Goal: Task Accomplishment & Management: Manage account settings

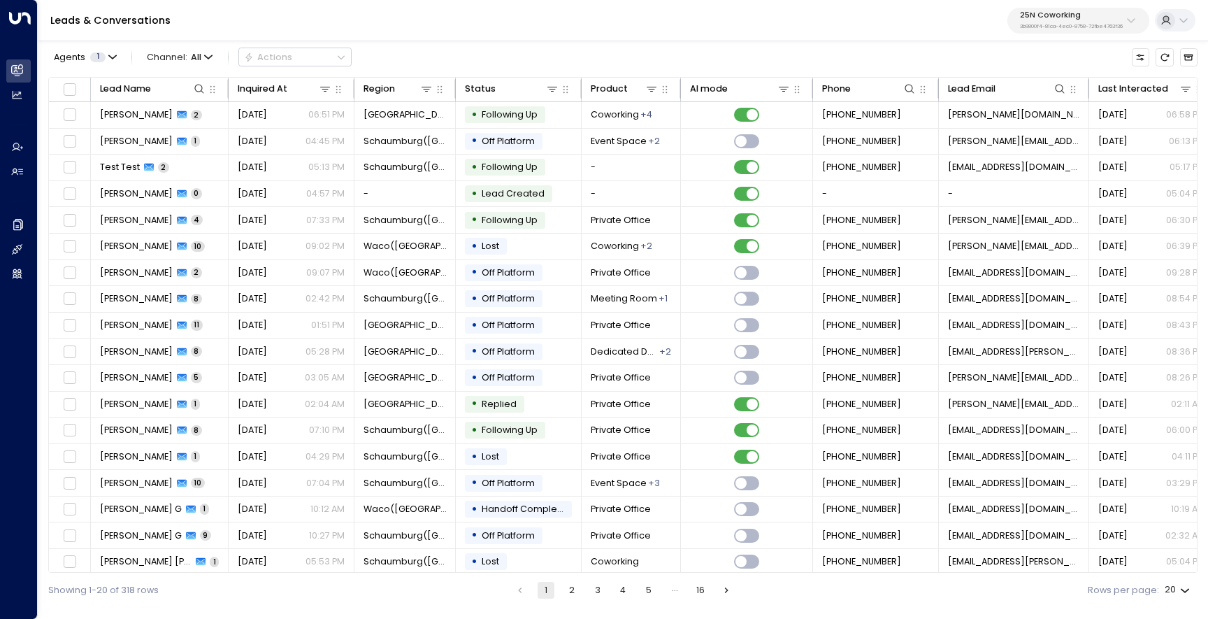
click at [1059, 29] on button "25N Coworking 3b9800f4-81ca-4ec0-8758-72fbe4763f36" at bounding box center [1079, 21] width 142 height 26
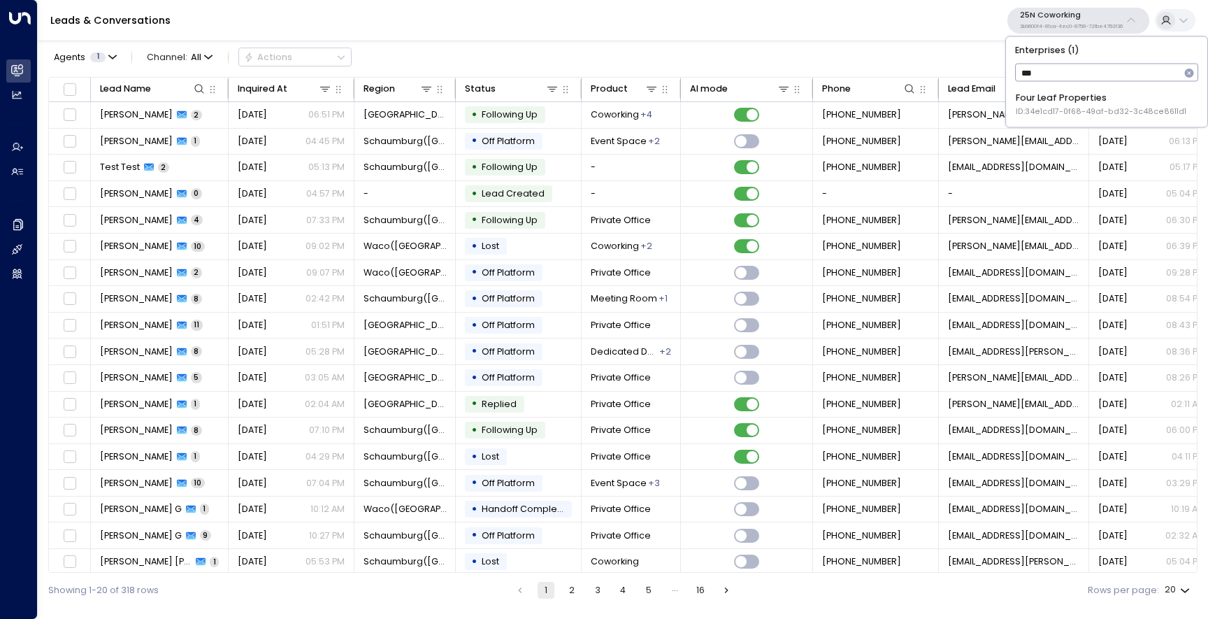
type input "****"
click at [1050, 101] on div "Four Leaf Properties ID: 34e1cd17-0f68-49af-bd32-3c48ce8611d1" at bounding box center [1101, 105] width 171 height 26
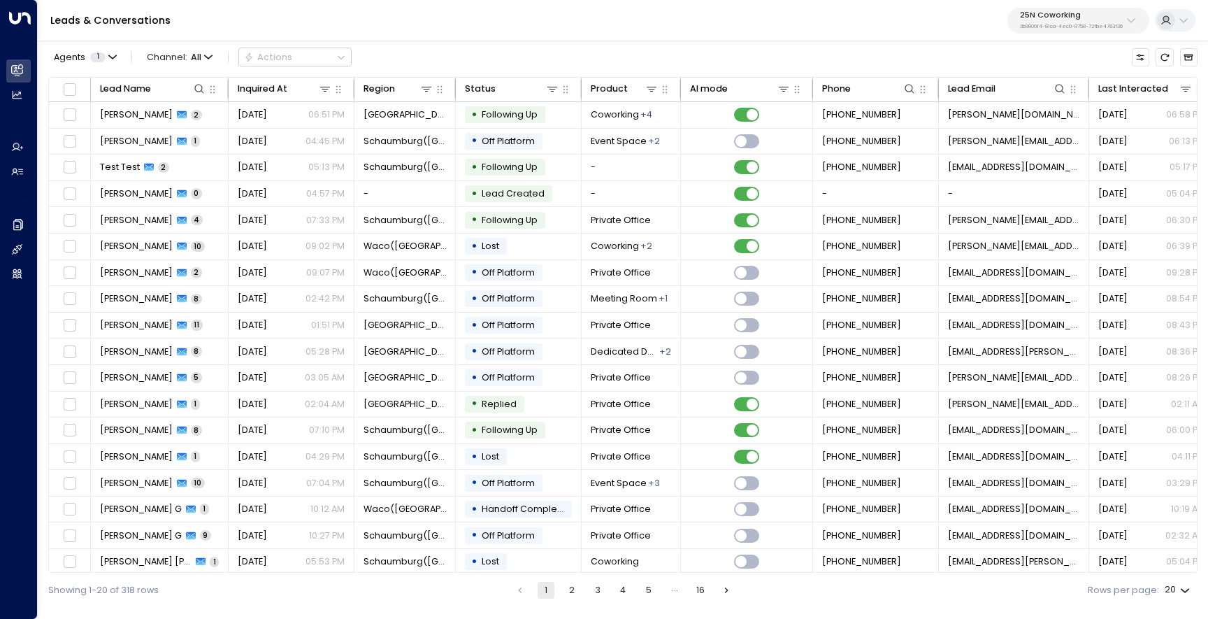
click at [1049, 17] on p "25N Coworking" at bounding box center [1071, 15] width 103 height 8
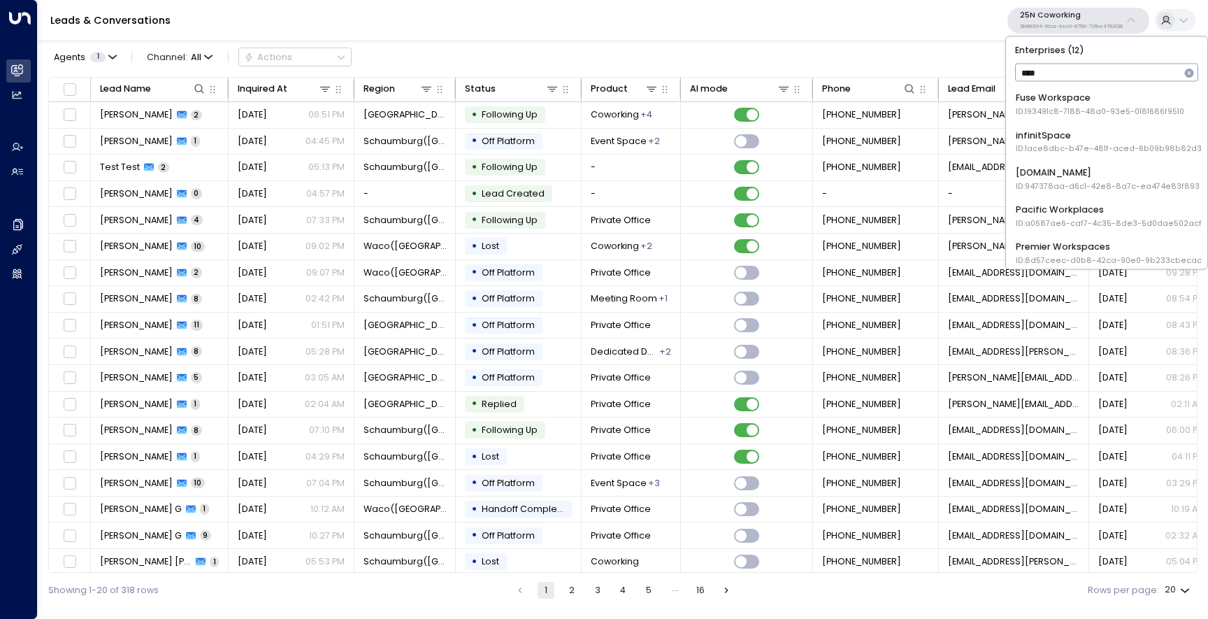
type input "*****"
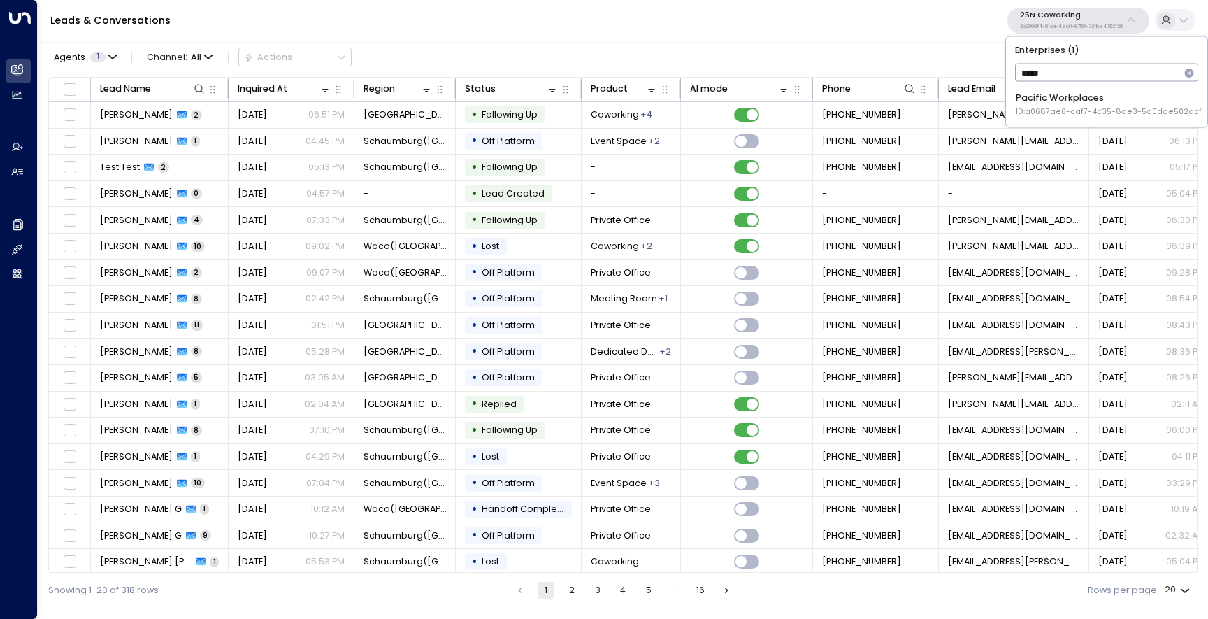
click at [1043, 112] on span "ID: a0687ae6-caf7-4c35-8de3-5d0dae502acf" at bounding box center [1109, 111] width 186 height 11
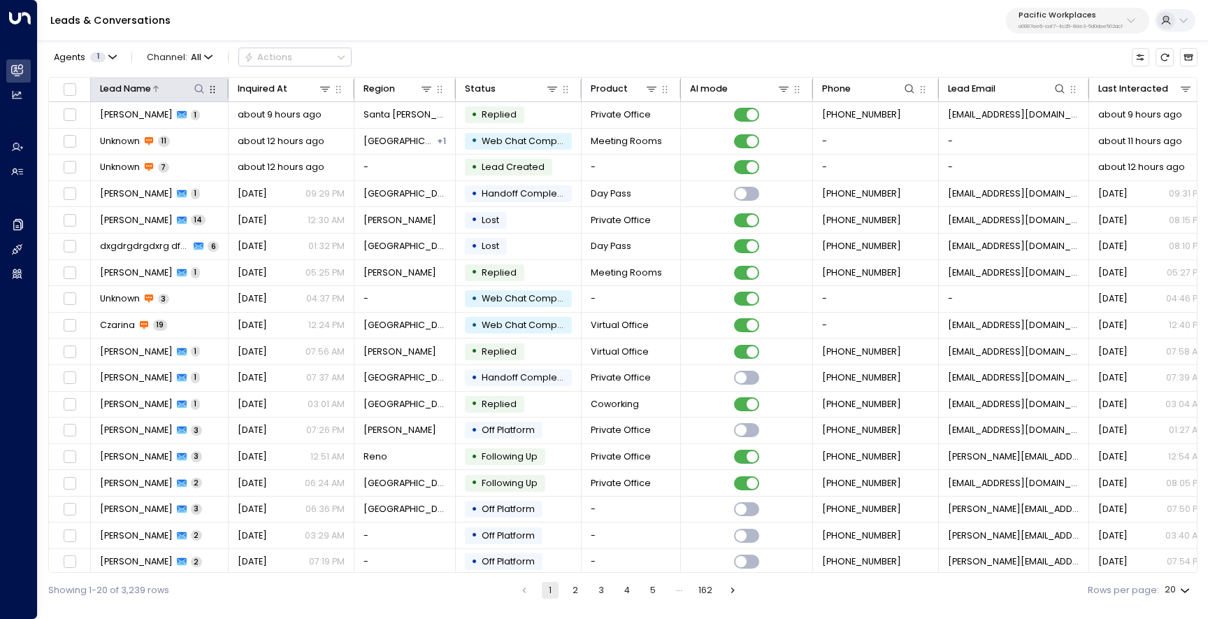
click at [201, 86] on icon at bounding box center [199, 88] width 9 height 9
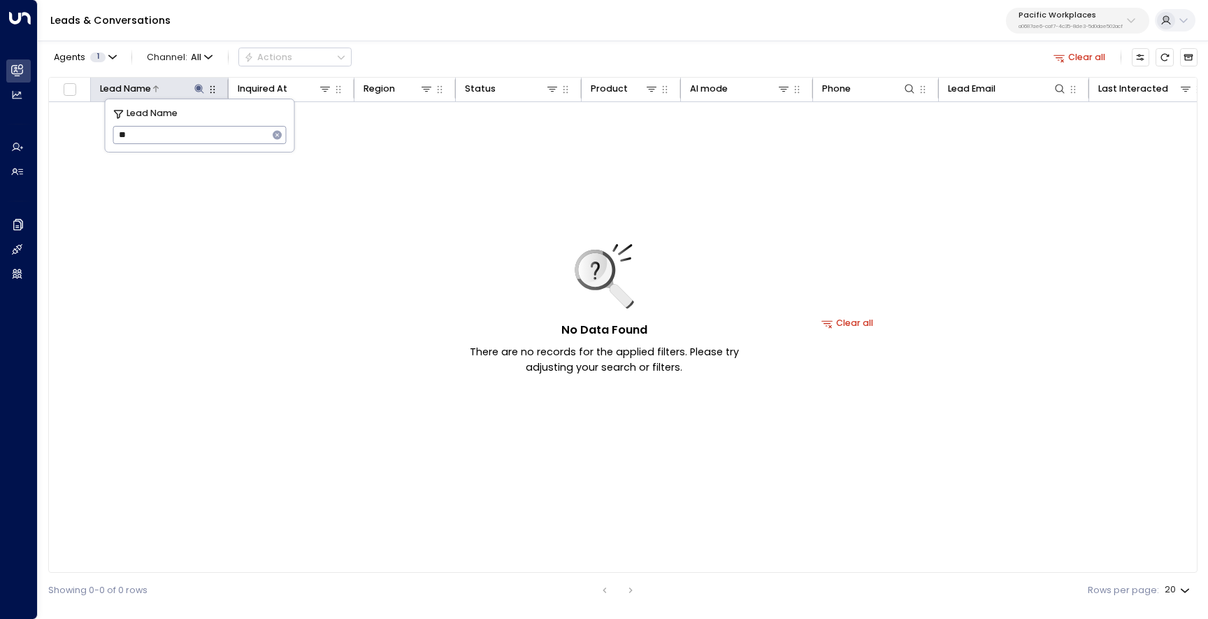
type input "*"
type input "****"
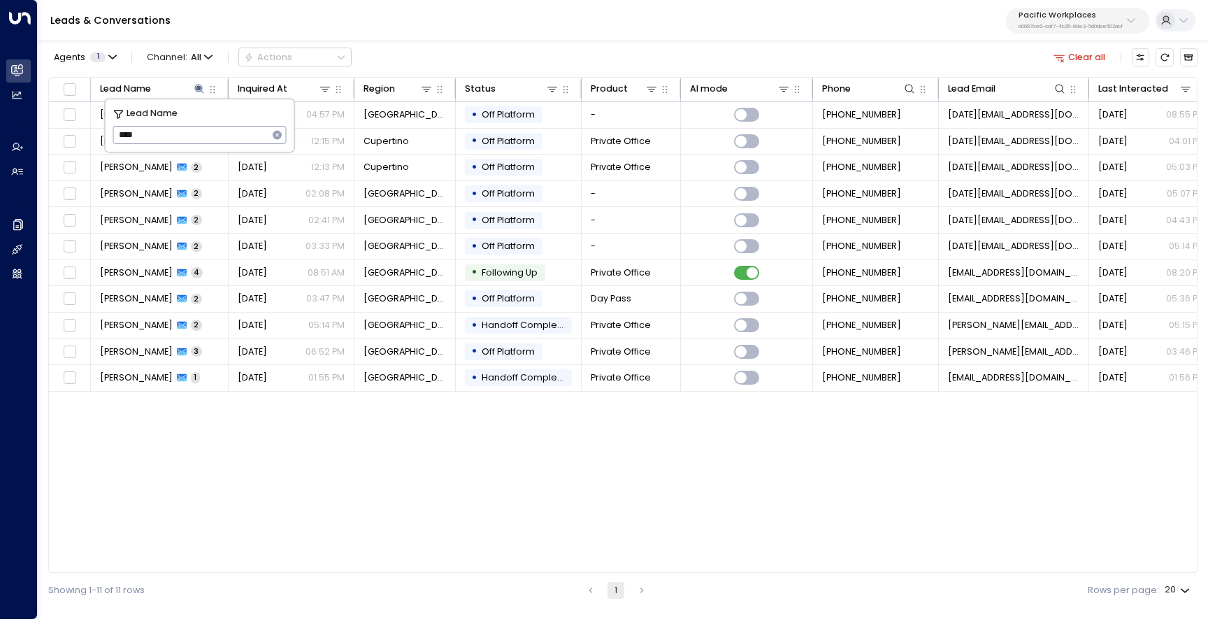
click at [567, 45] on div "Agents 1 Channel: All Actions Clear all" at bounding box center [623, 57] width 1150 height 27
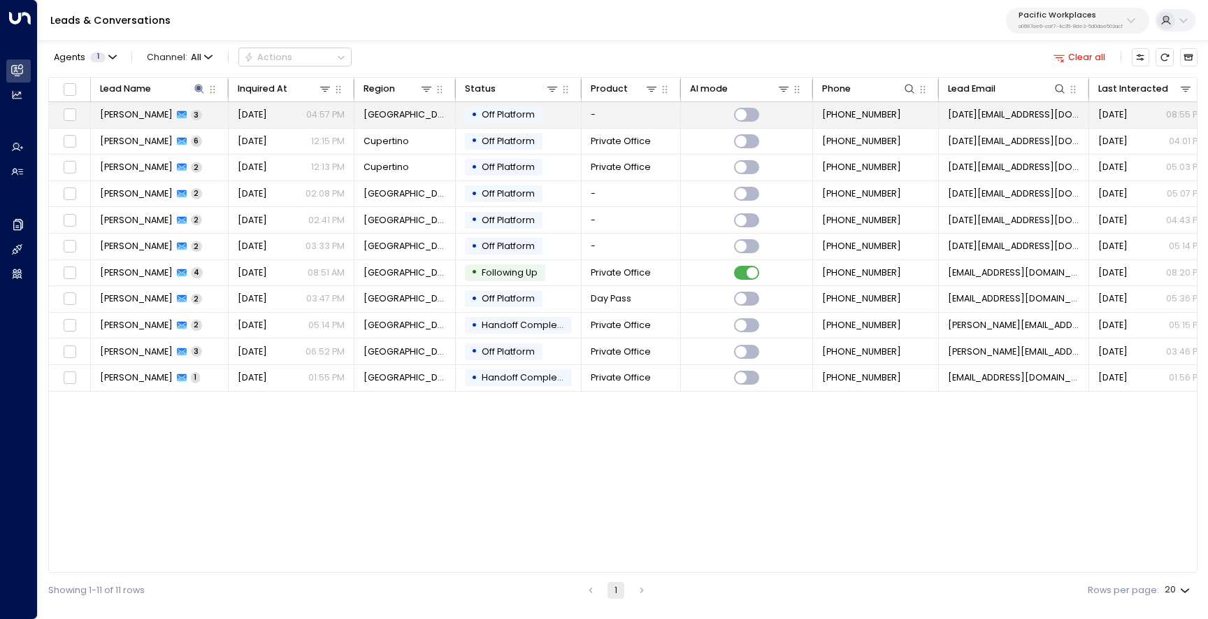
click at [129, 110] on span "[PERSON_NAME]" at bounding box center [136, 114] width 73 height 13
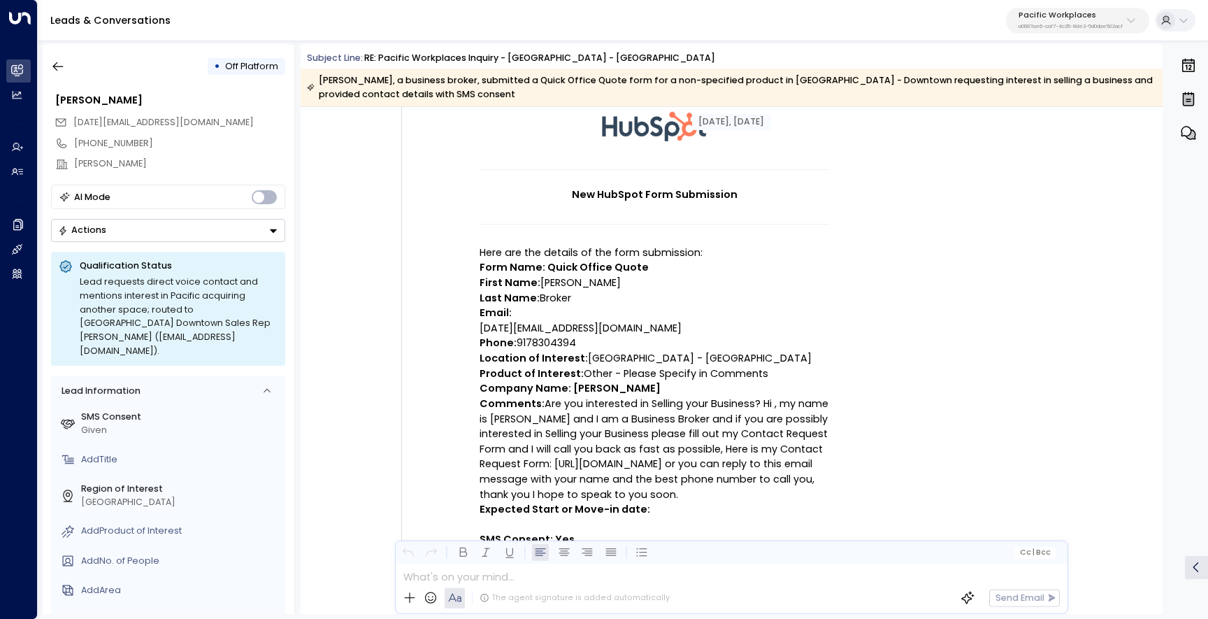
scroll to position [110, 0]
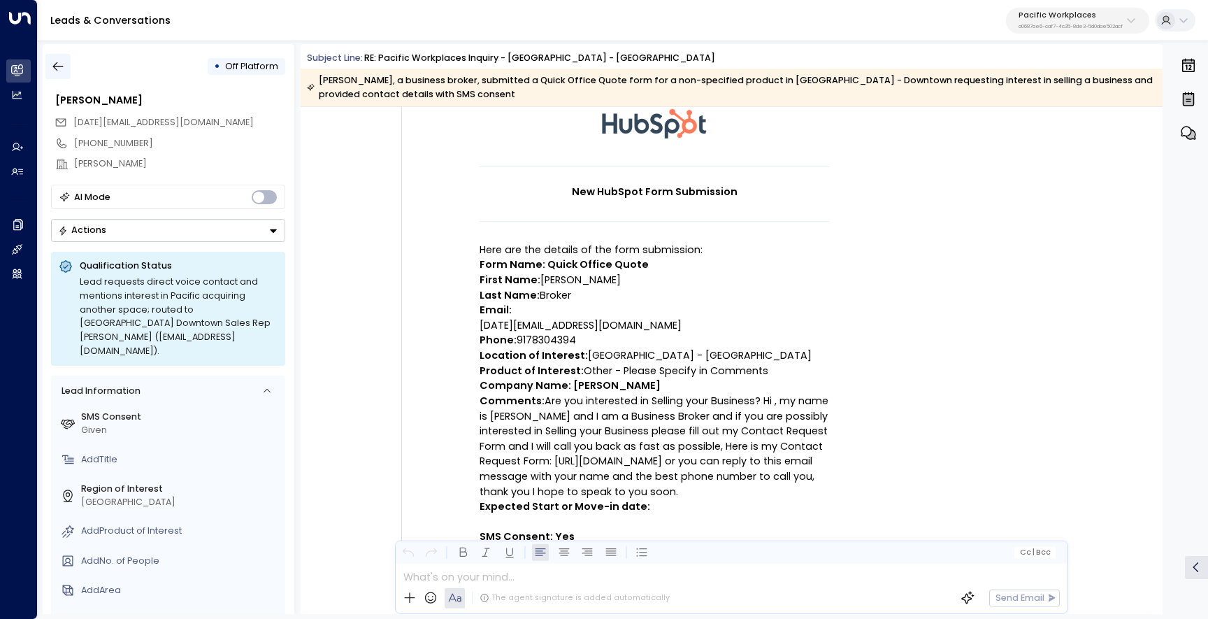
click at [62, 59] on button "button" at bounding box center [57, 66] width 25 height 25
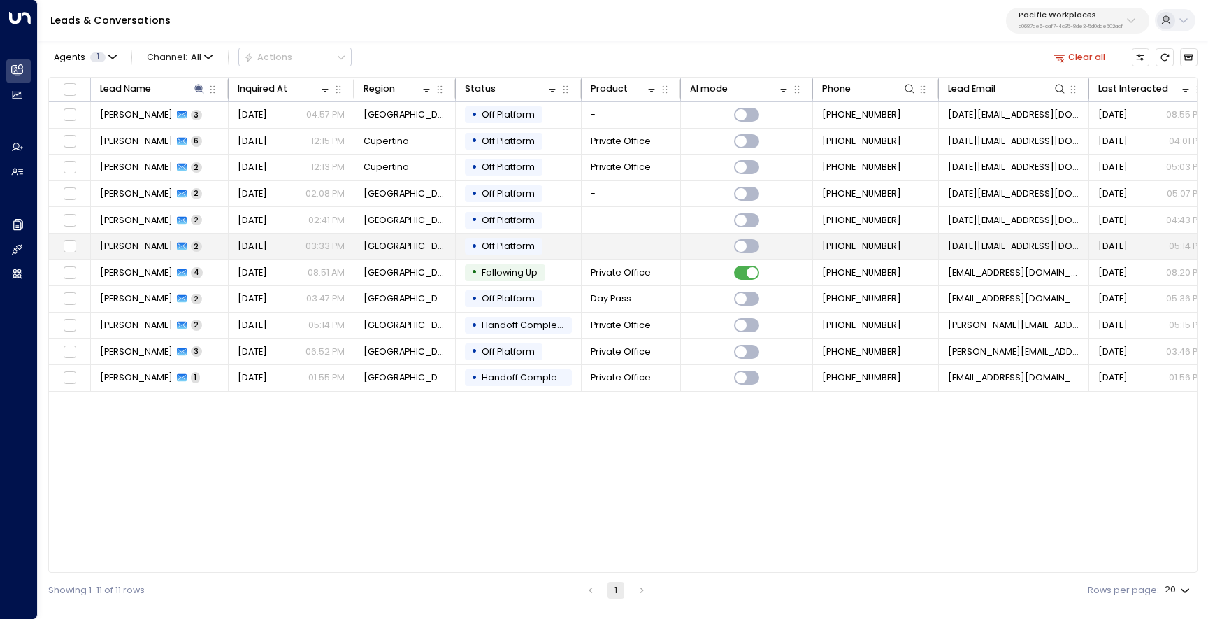
click at [133, 240] on span "[PERSON_NAME]" at bounding box center [136, 246] width 73 height 13
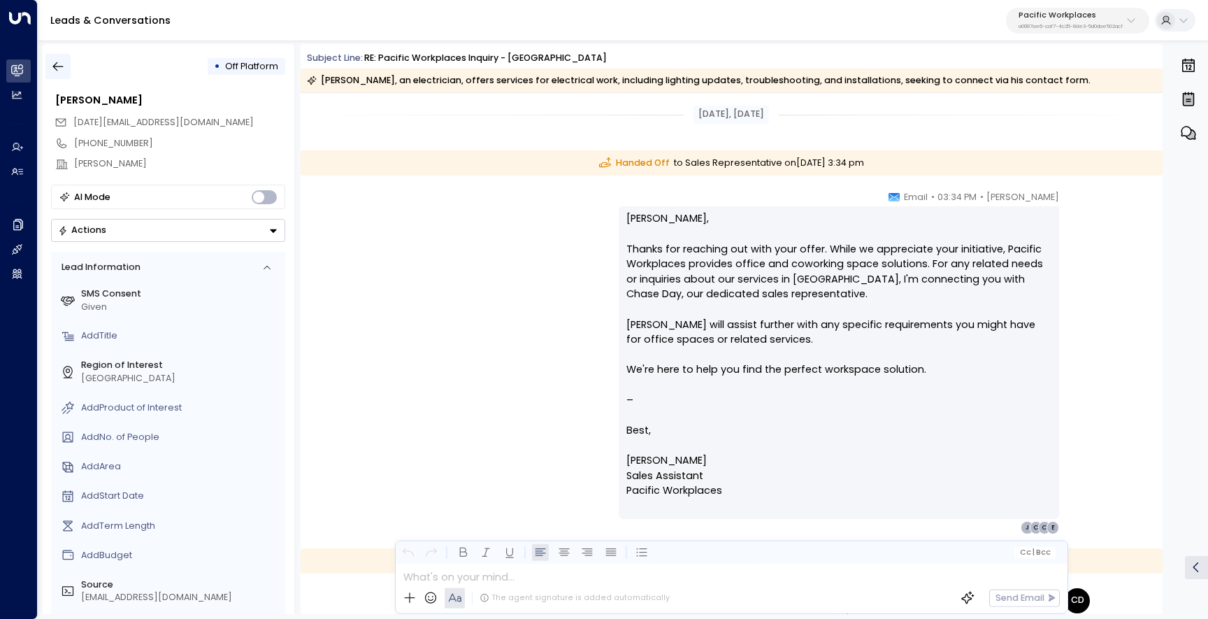
click at [55, 64] on icon "button" at bounding box center [58, 66] width 10 height 9
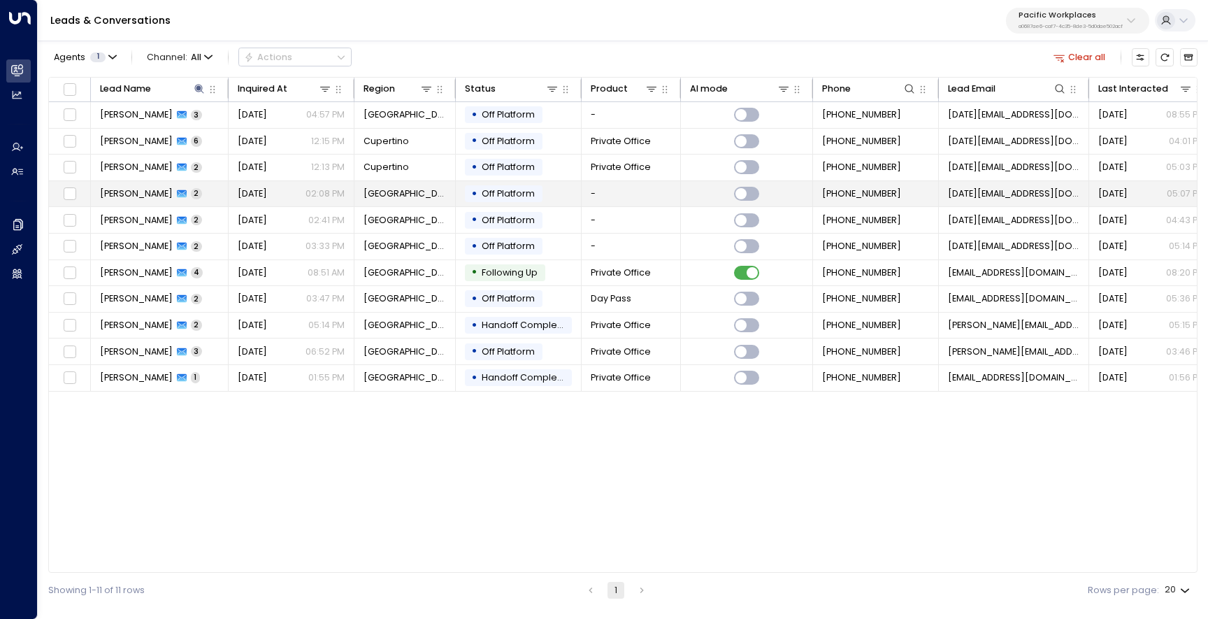
click at [136, 195] on span "[PERSON_NAME]" at bounding box center [136, 193] width 73 height 13
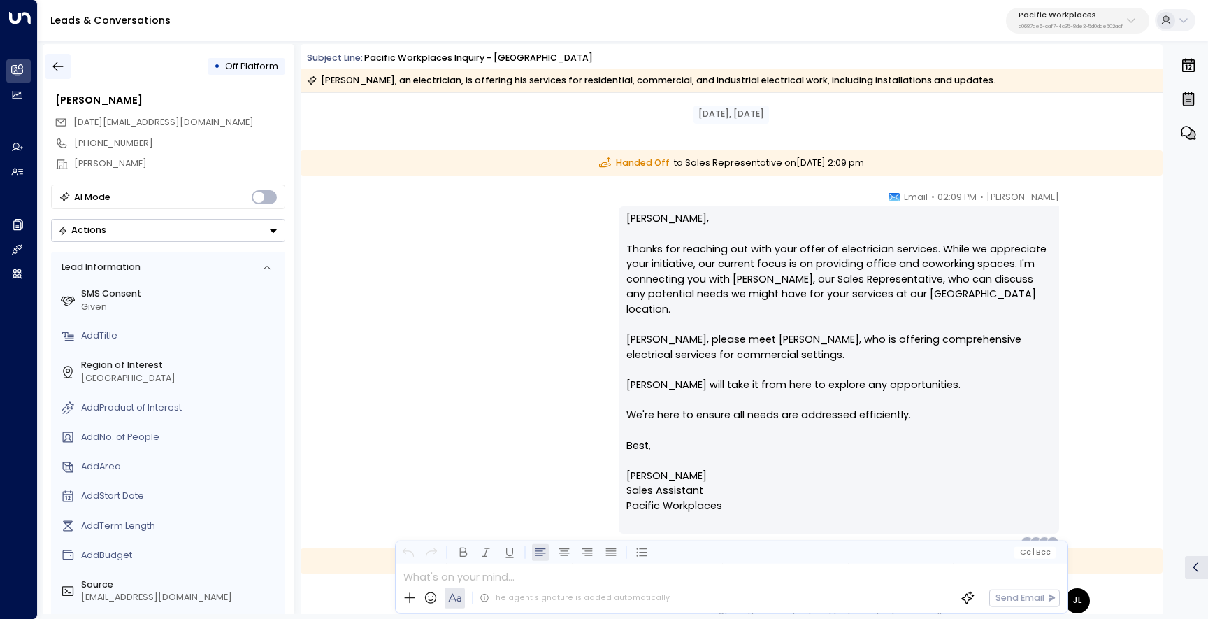
click at [53, 62] on icon "button" at bounding box center [58, 66] width 14 height 14
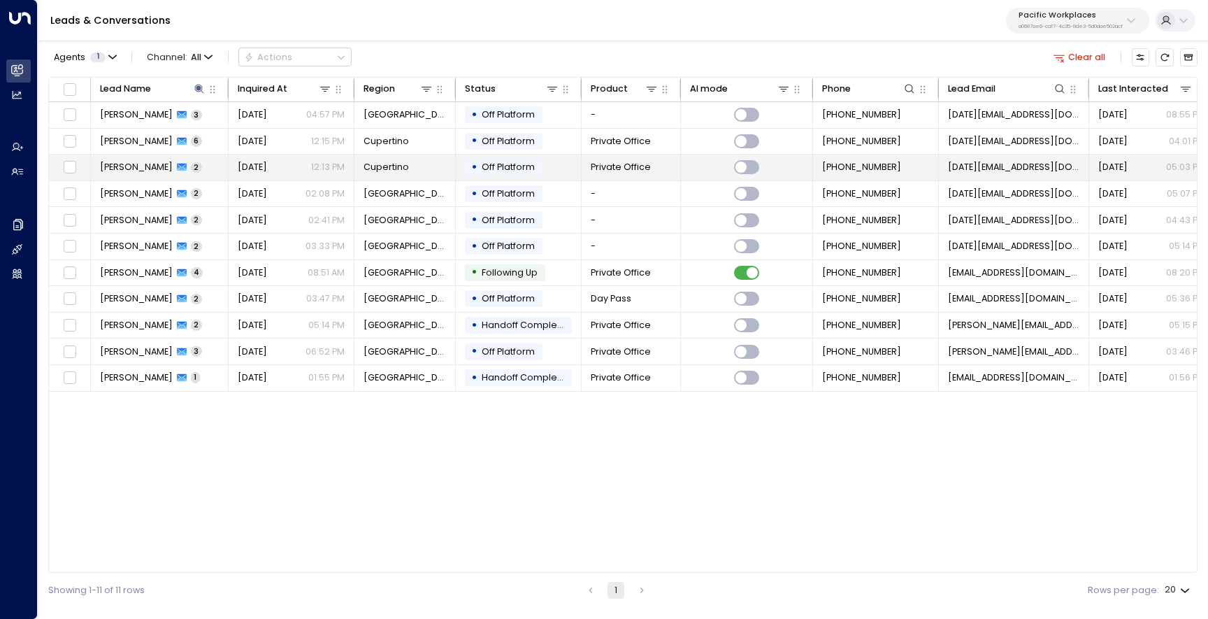
click at [145, 159] on td "[PERSON_NAME] 2" at bounding box center [160, 168] width 138 height 26
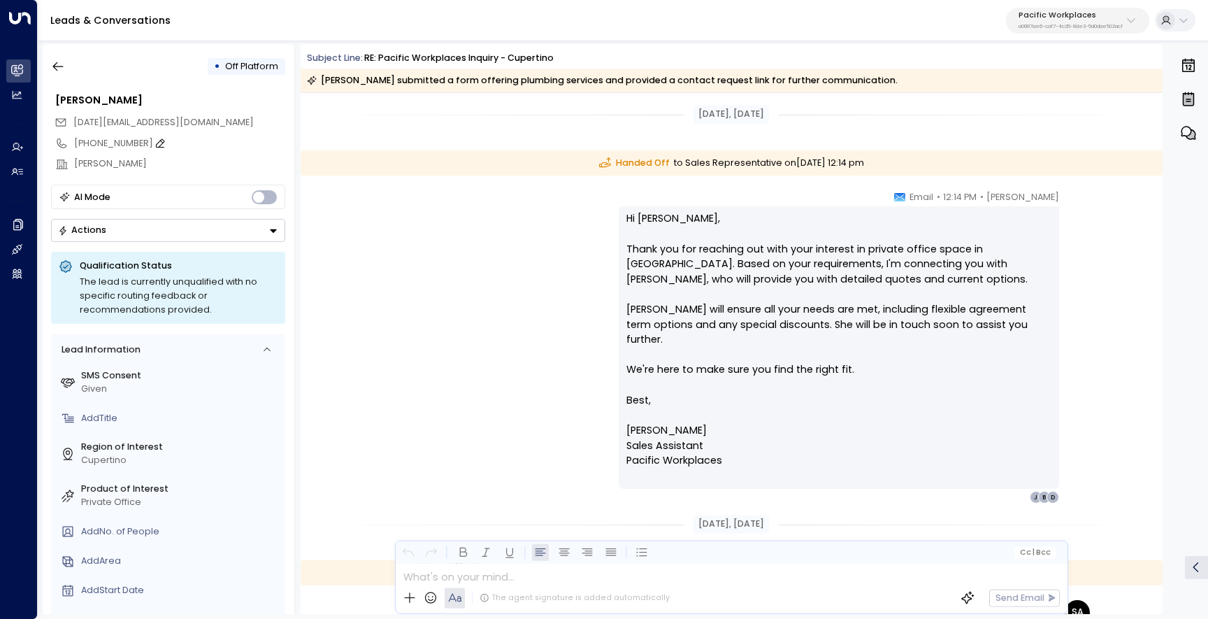
drag, startPoint x: 77, startPoint y: 143, endPoint x: 120, endPoint y: 143, distance: 42.7
click at [120, 143] on div "[PHONE_NUMBER]" at bounding box center [179, 143] width 211 height 13
click at [122, 143] on input "**********" at bounding box center [178, 143] width 208 height 13
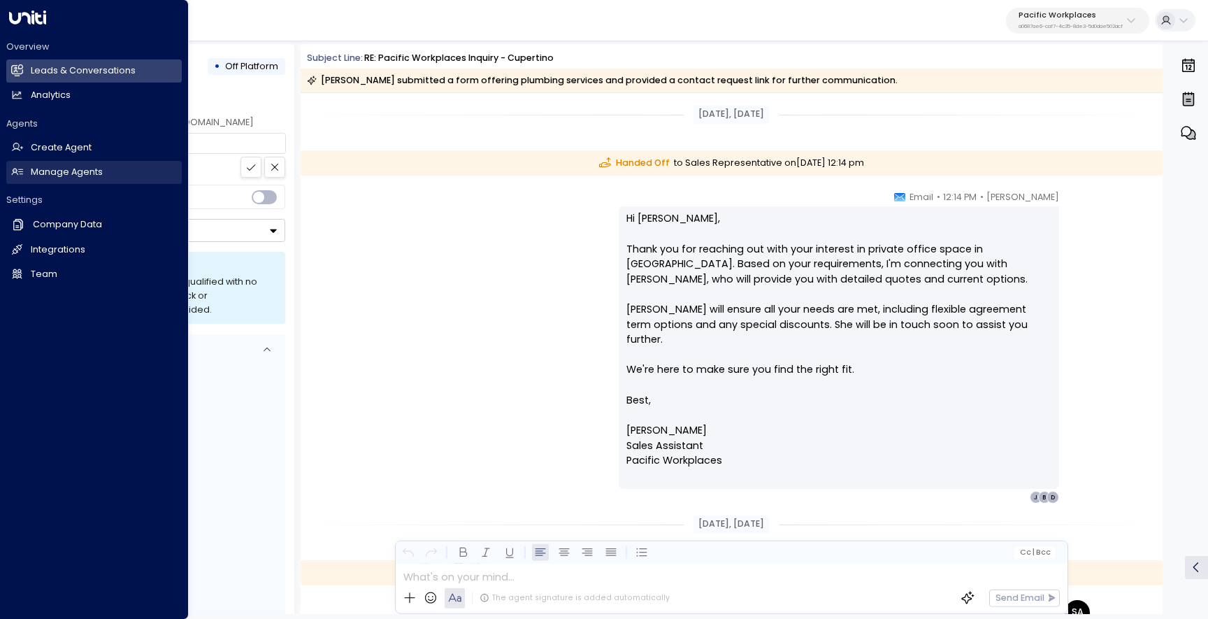
click at [53, 178] on h2 "Manage Agents" at bounding box center [67, 172] width 72 height 13
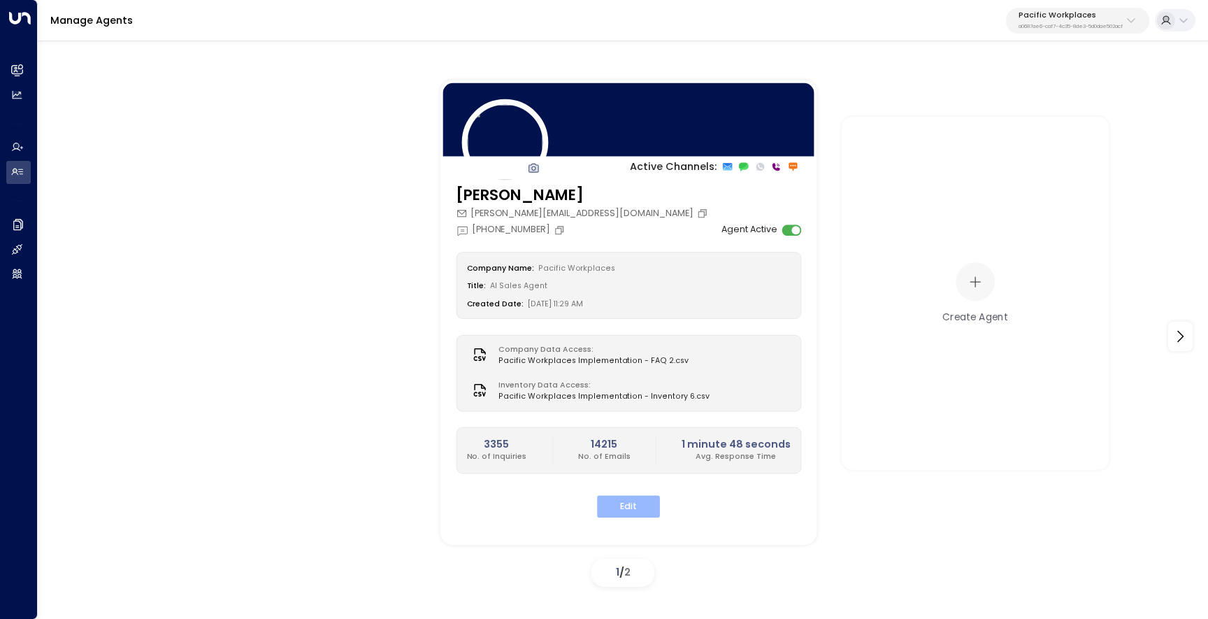
click at [613, 504] on button "Edit" at bounding box center [628, 507] width 63 height 22
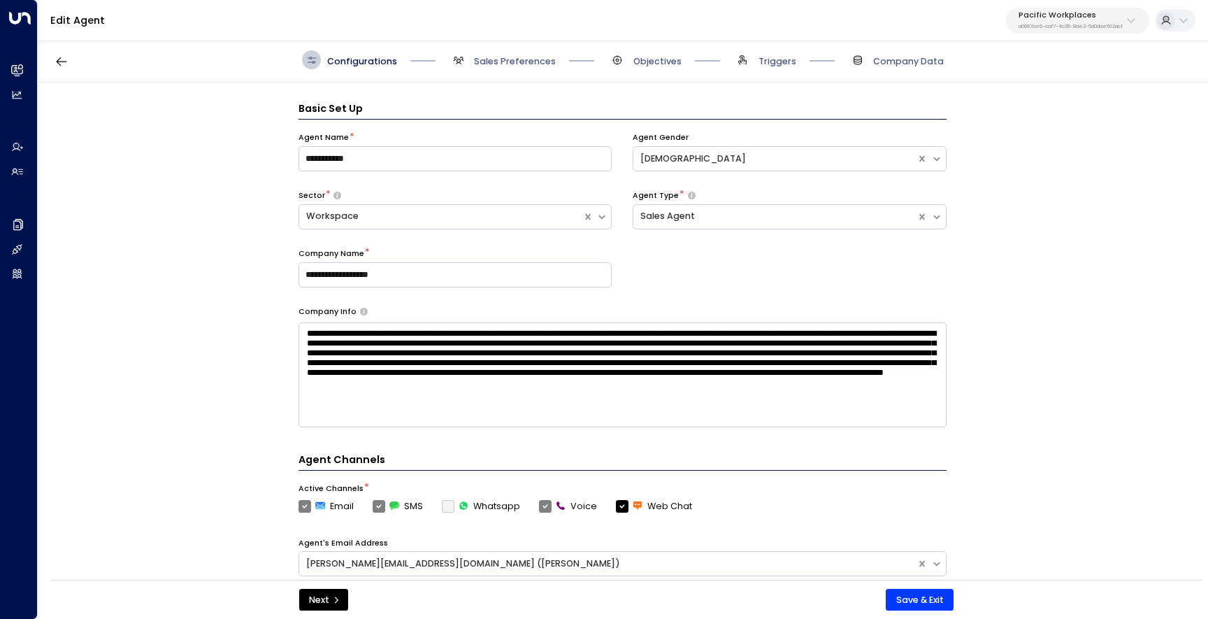
scroll to position [19, 0]
